Goal: Task Accomplishment & Management: Use online tool/utility

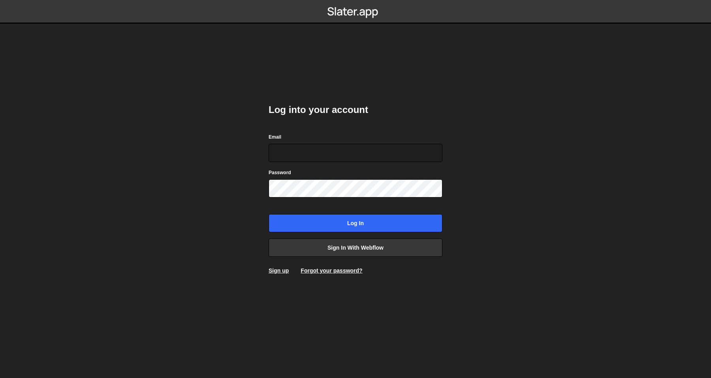
type input "olav@crftd.nl"
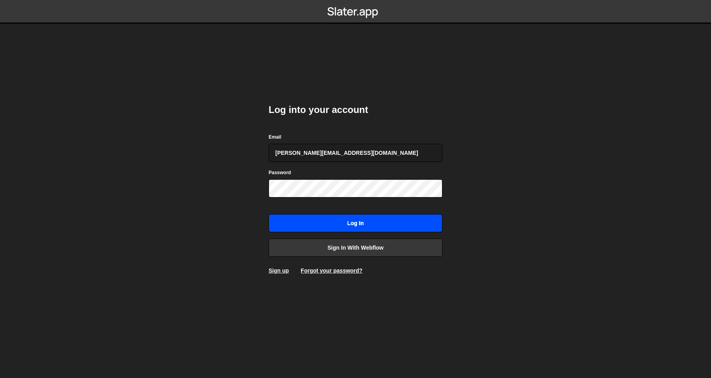
click at [339, 219] on input "Log in" at bounding box center [355, 223] width 174 height 18
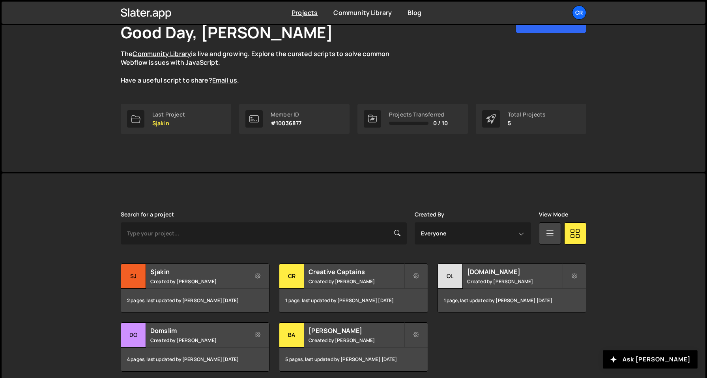
scroll to position [77, 0]
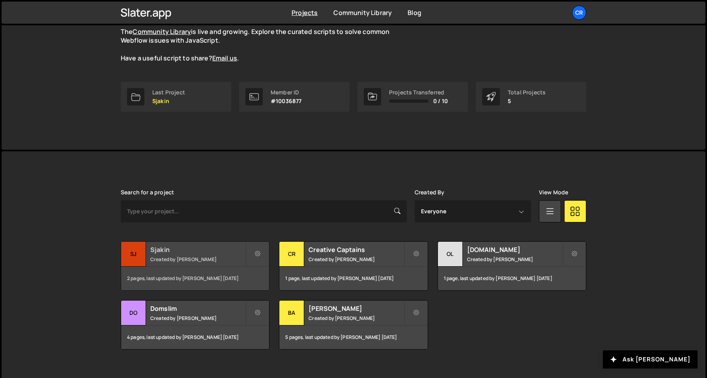
click at [244, 270] on div "2 pages, last updated by [PERSON_NAME] [DATE]" at bounding box center [195, 278] width 148 height 24
click at [228, 261] on small "Created by [PERSON_NAME]" at bounding box center [197, 259] width 95 height 7
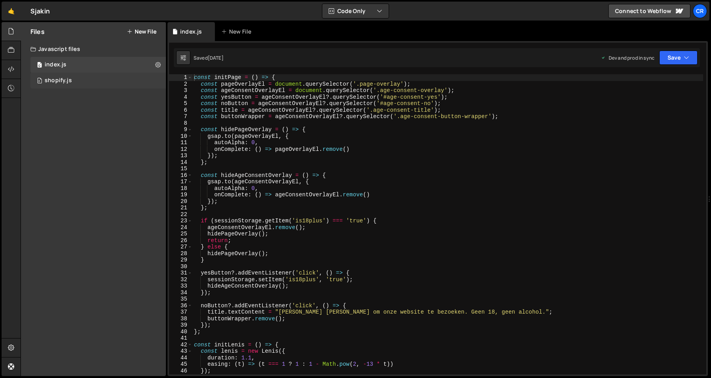
click at [101, 85] on div "0 shopify.js 0" at bounding box center [97, 81] width 135 height 16
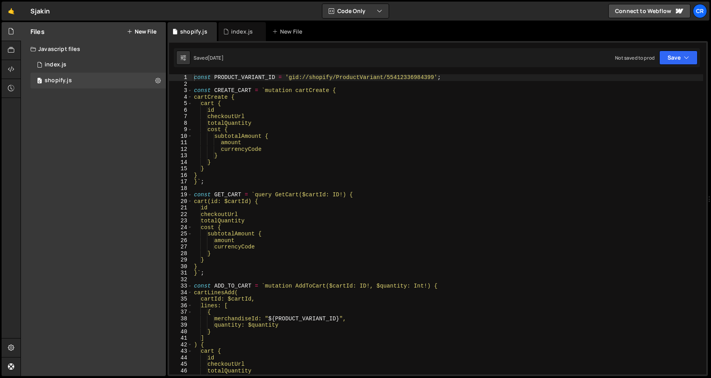
click at [297, 142] on div "const PRODUCT_VARIANT_ID = 'gid://shopify/ProductVariant/55412336984399' ; cons…" at bounding box center [447, 230] width 510 height 313
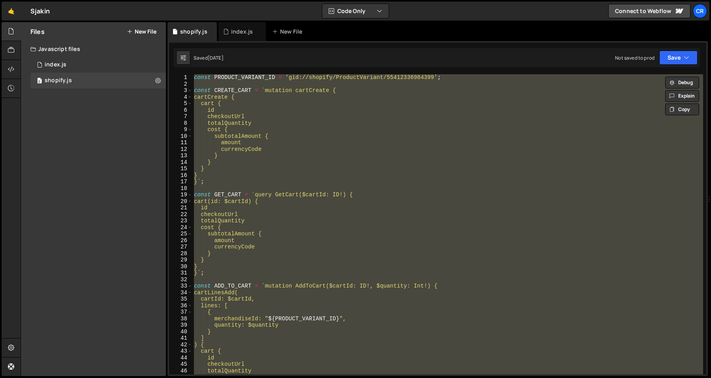
type textarea "// initCart();"
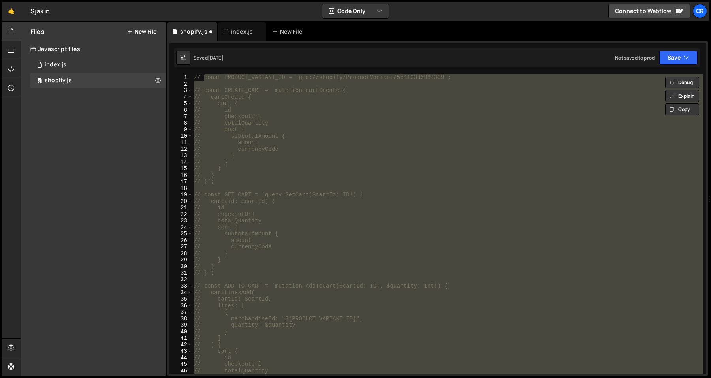
click at [670, 66] on div "Saved 1 month ago Not saved to prod Upgrade to Edit Save Save to Staging S Save…" at bounding box center [437, 57] width 526 height 19
click at [670, 64] on button "Save" at bounding box center [678, 58] width 38 height 14
click at [671, 94] on button "Save to Staging S Saved 1 month ago" at bounding box center [651, 82] width 95 height 26
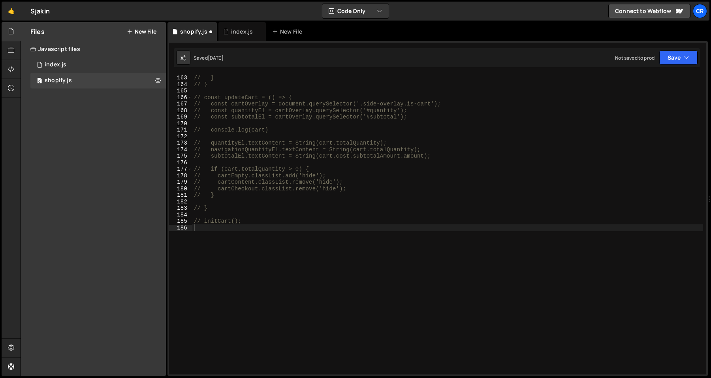
scroll to position [1055, 0]
click at [671, 62] on button "Save" at bounding box center [678, 58] width 38 height 14
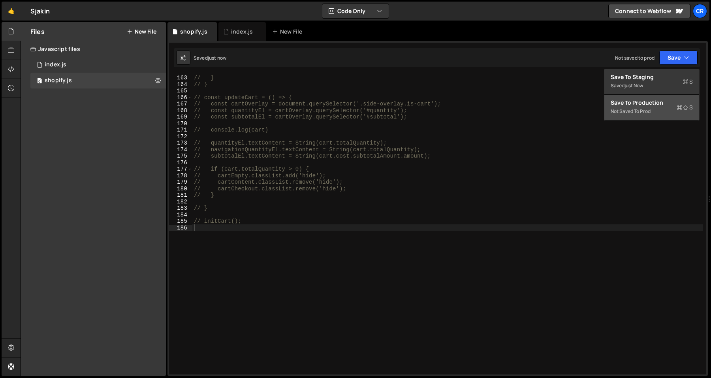
click at [653, 99] on div "Save to Production S" at bounding box center [651, 103] width 82 height 8
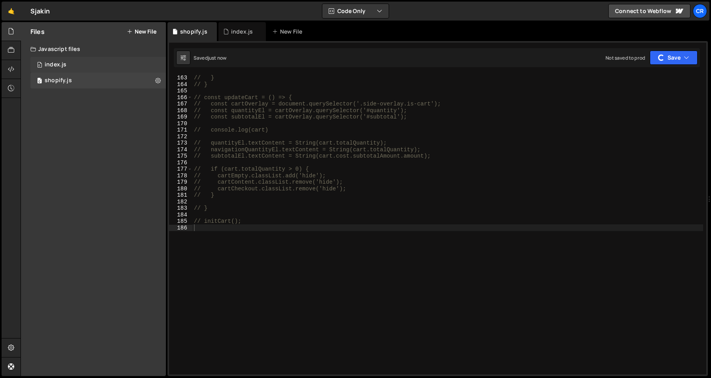
click at [129, 67] on div "0 index.js 0" at bounding box center [97, 65] width 135 height 16
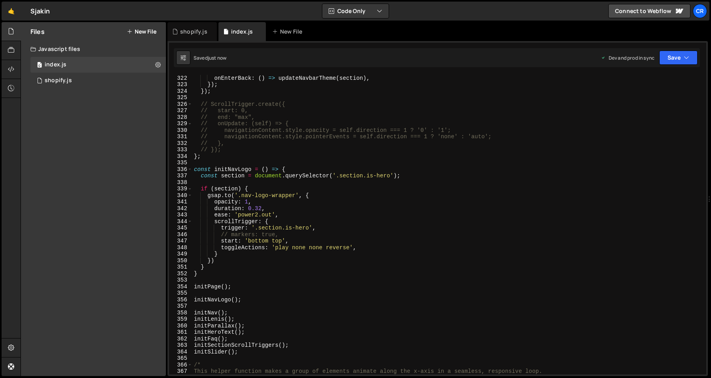
scroll to position [2162, 0]
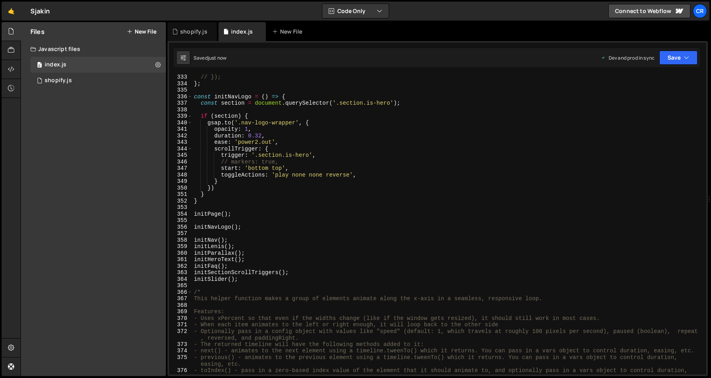
click at [261, 243] on div "// }); } ; const initNavLogo = ( ) => { const section = document . querySelecto…" at bounding box center [447, 230] width 510 height 313
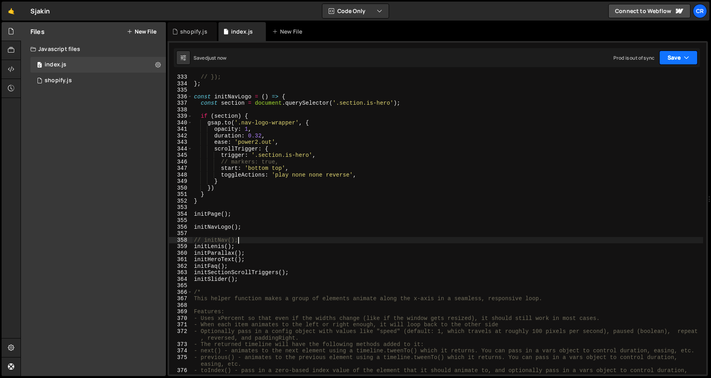
click at [664, 53] on button "Save" at bounding box center [678, 58] width 38 height 14
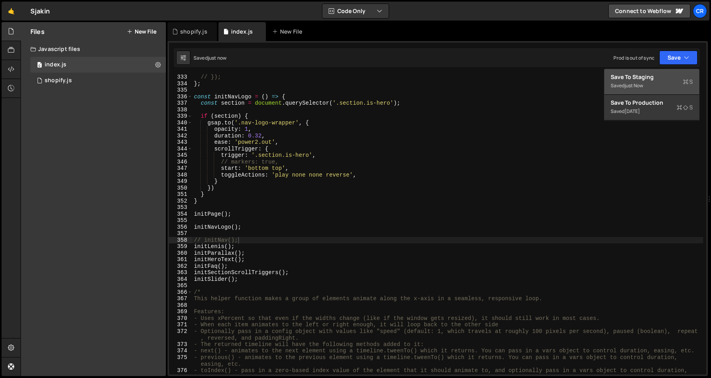
click at [658, 90] on div "Saved just now" at bounding box center [651, 85] width 82 height 9
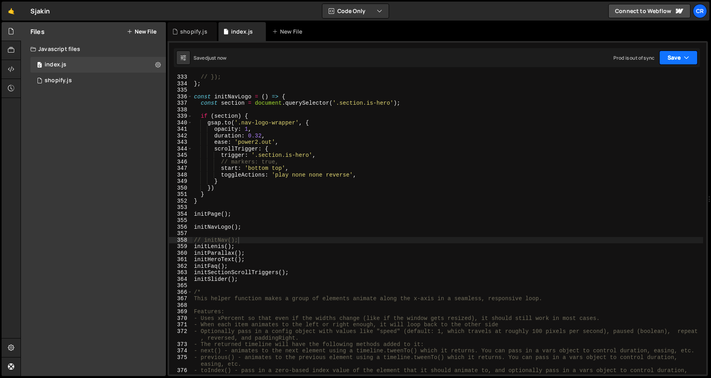
click at [674, 60] on button "Save" at bounding box center [678, 58] width 38 height 14
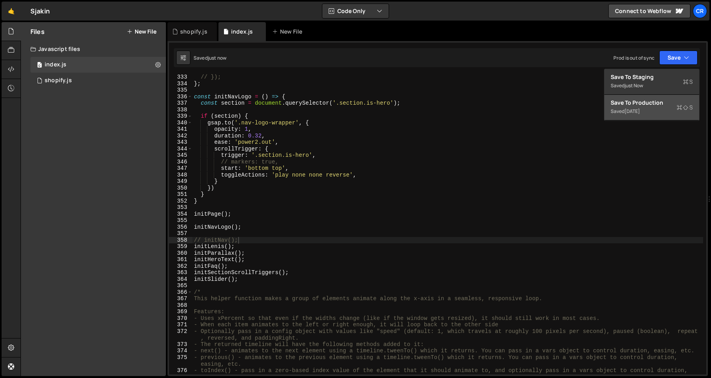
click at [661, 106] on div "Save to Production S" at bounding box center [651, 103] width 82 height 8
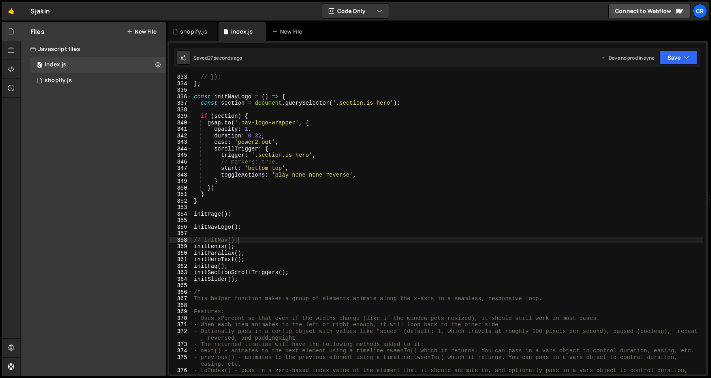
click at [298, 270] on div "// }); } ; const initNavLogo = ( ) => { const section = document . querySelecto…" at bounding box center [447, 230] width 510 height 313
type textarea "// initSectionScrollTriggers();"
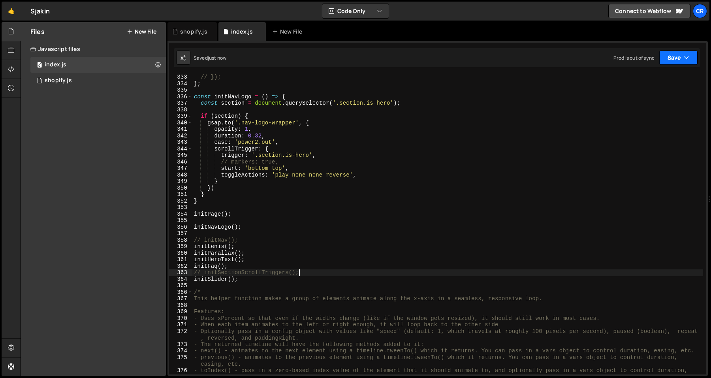
click at [676, 60] on button "Save" at bounding box center [678, 58] width 38 height 14
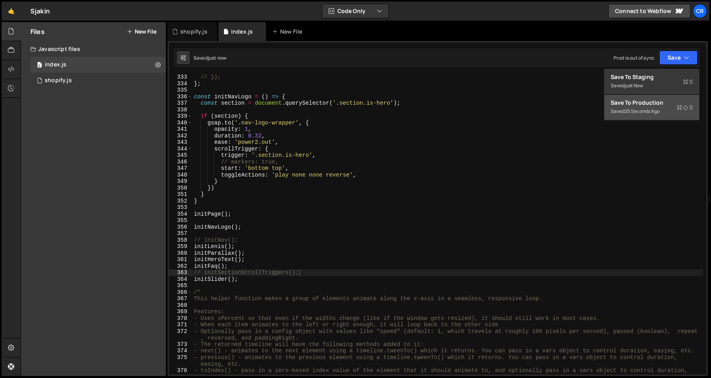
click at [648, 111] on div "25 seconds ago" at bounding box center [641, 111] width 35 height 7
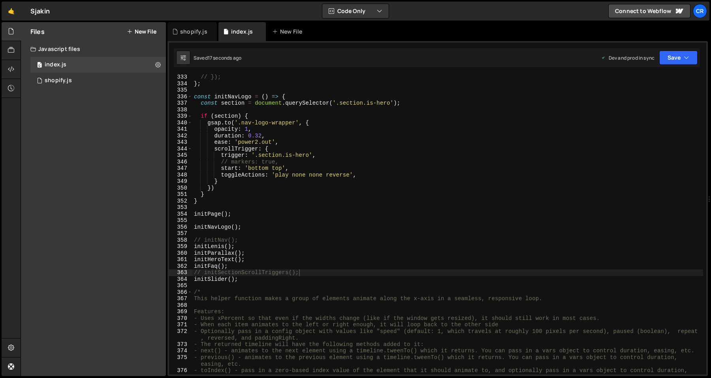
click at [370, 107] on div "// }); } ; const initNavLogo = ( ) => { const section = document . querySelecto…" at bounding box center [447, 230] width 510 height 313
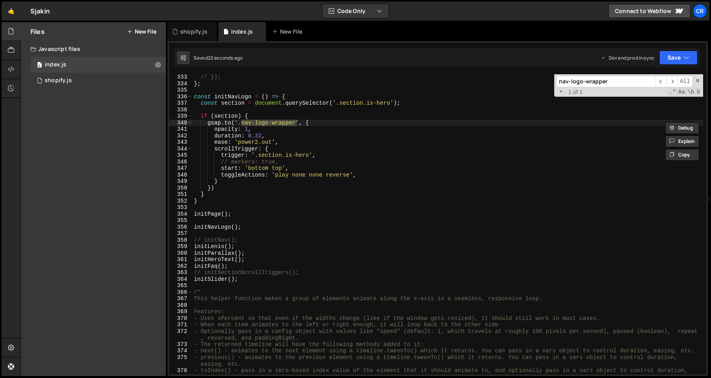
scroll to position [2150, 0]
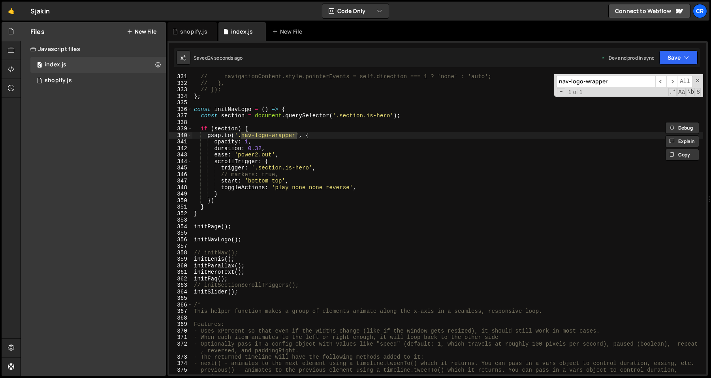
type input "nav-logo-wrapper"
click at [277, 233] on div "// navigationContent.style.pointerEvents = self.direction === 1 ? 'none' : 'aut…" at bounding box center [447, 233] width 510 height 320
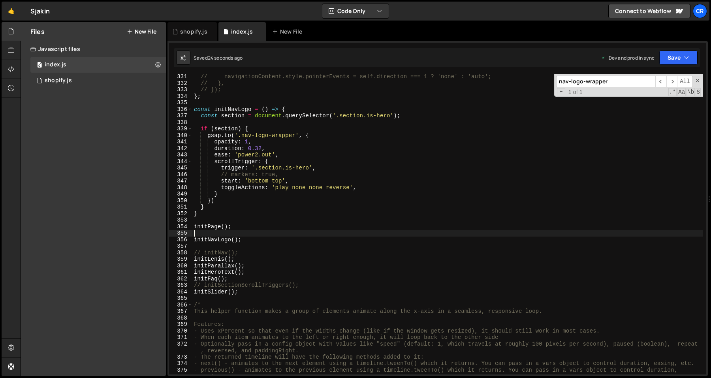
click at [277, 236] on div "// navigationContent.style.pointerEvents = self.direction === 1 ? 'none' : 'aut…" at bounding box center [447, 233] width 510 height 320
type textarea "// initNavLogo();"
click at [679, 54] on button "Save" at bounding box center [678, 58] width 38 height 14
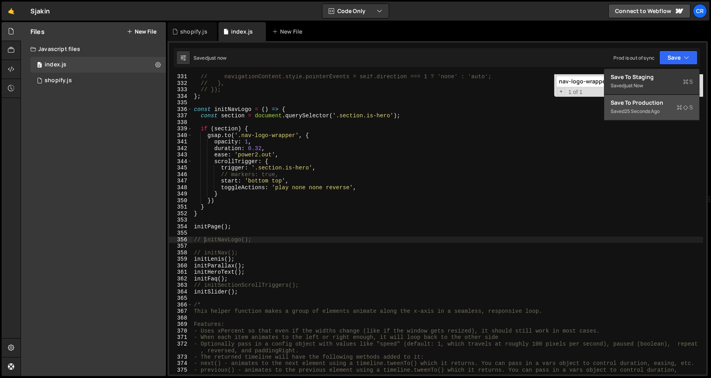
click at [659, 114] on div "25 seconds ago" at bounding box center [641, 111] width 35 height 7
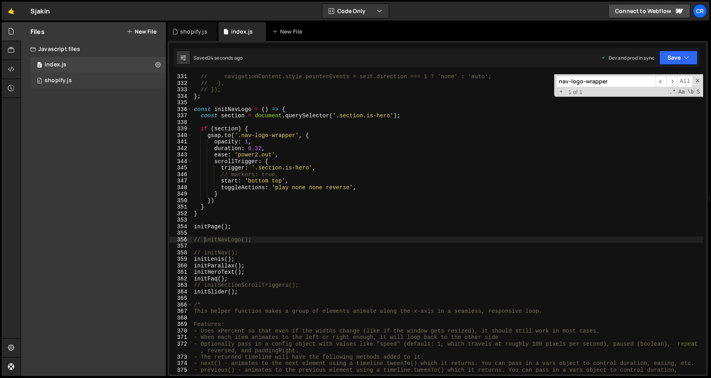
click at [129, 78] on div "0 shopify.js 0" at bounding box center [97, 81] width 135 height 16
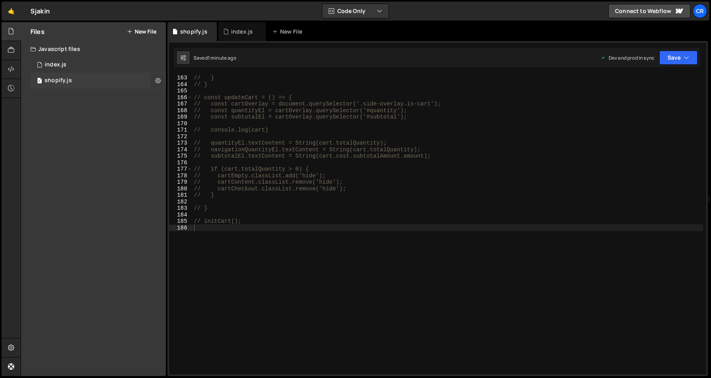
click at [158, 81] on icon at bounding box center [158, 81] width 6 height 8
type input "shopify"
radio input "true"
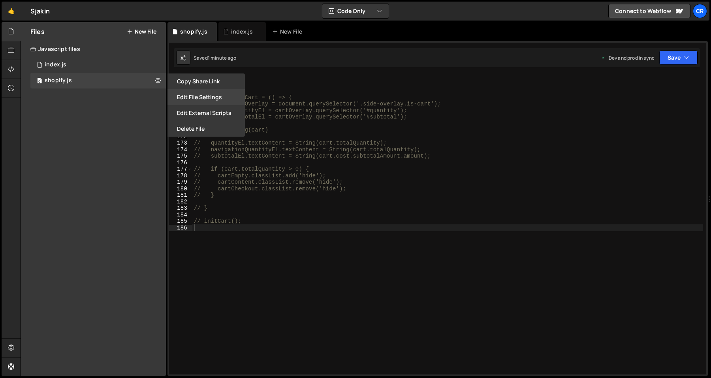
click at [186, 100] on button "Edit File Settings" at bounding box center [205, 97] width 77 height 16
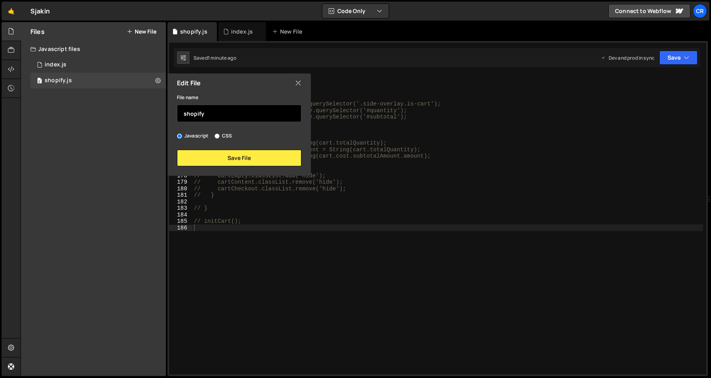
click at [224, 112] on input "shopify" at bounding box center [239, 113] width 124 height 17
click at [286, 82] on div "Edit File" at bounding box center [238, 82] width 143 height 19
click at [291, 79] on div "Edit File" at bounding box center [238, 82] width 143 height 19
click at [297, 79] on icon at bounding box center [298, 83] width 6 height 9
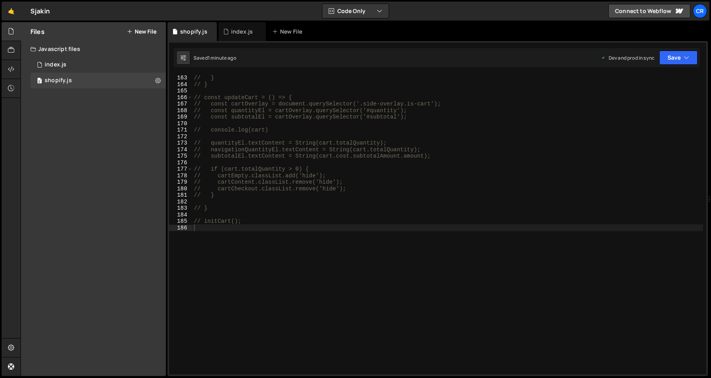
type textarea "// }"
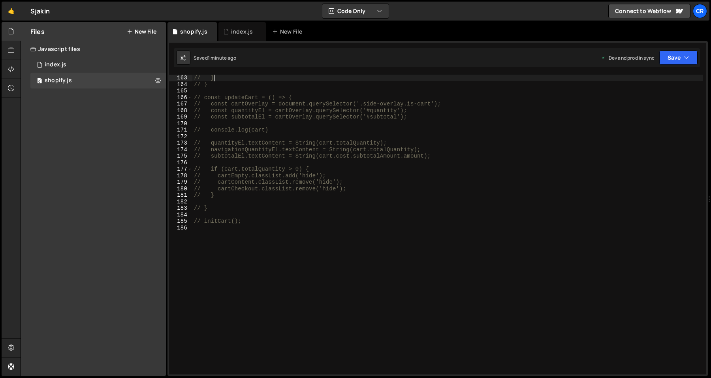
click at [299, 79] on div "// }); // } // } // const updateCart = () => { // const cartOverlay = document.…" at bounding box center [447, 224] width 510 height 313
